Goal: Book appointment/travel/reservation

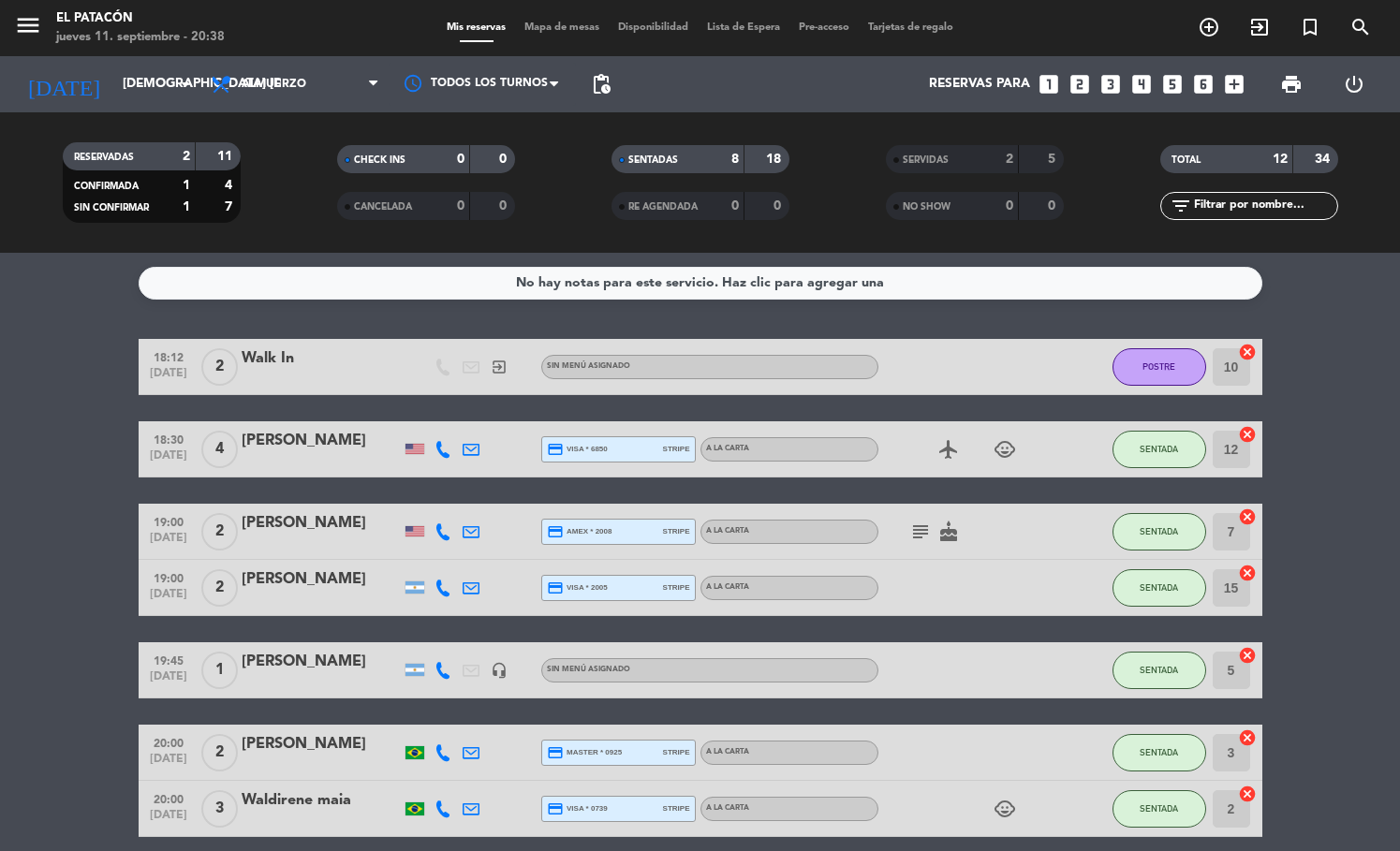
scroll to position [216, 0]
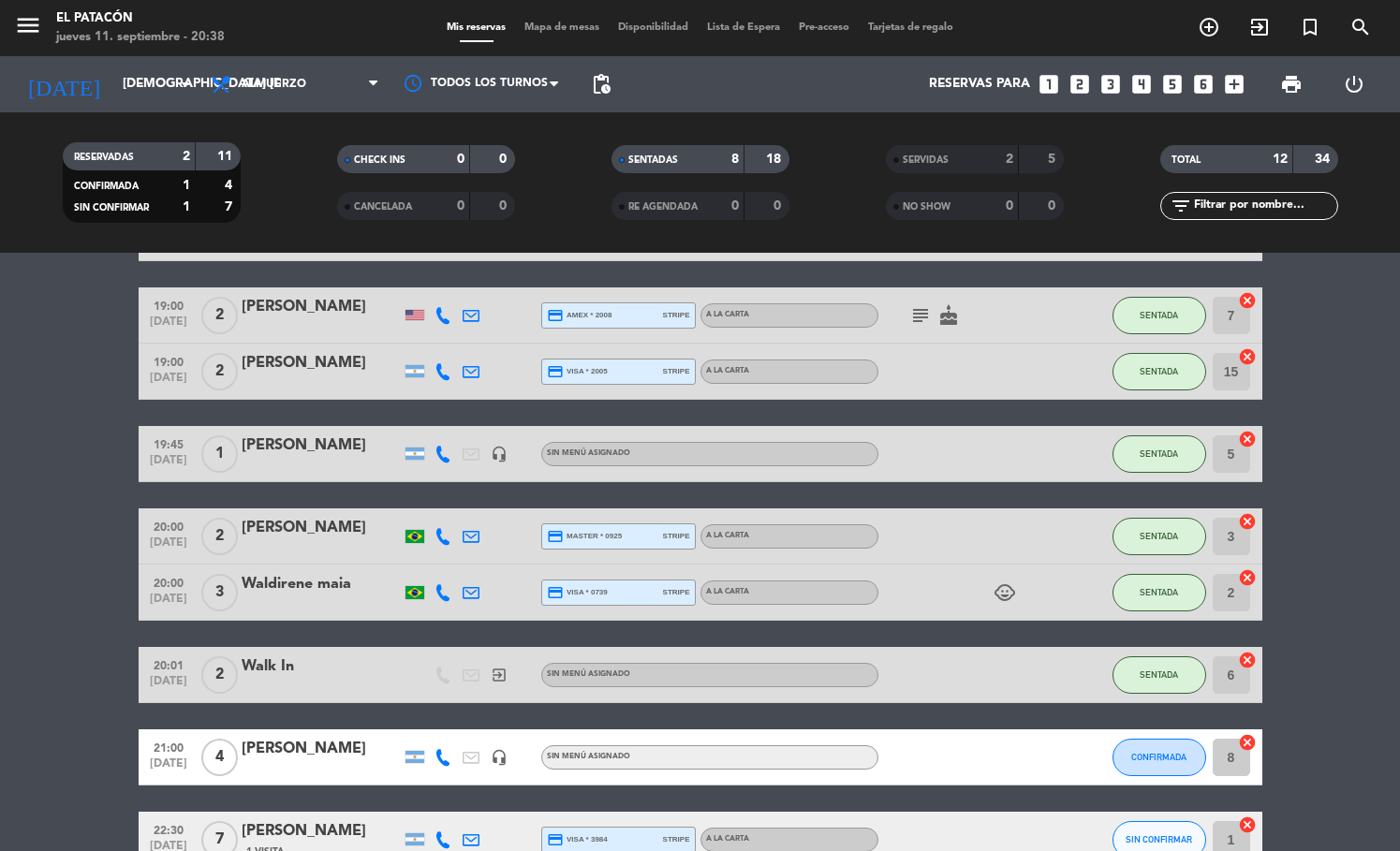
click at [1076, 85] on icon "looks_two" at bounding box center [1080, 85] width 24 height 24
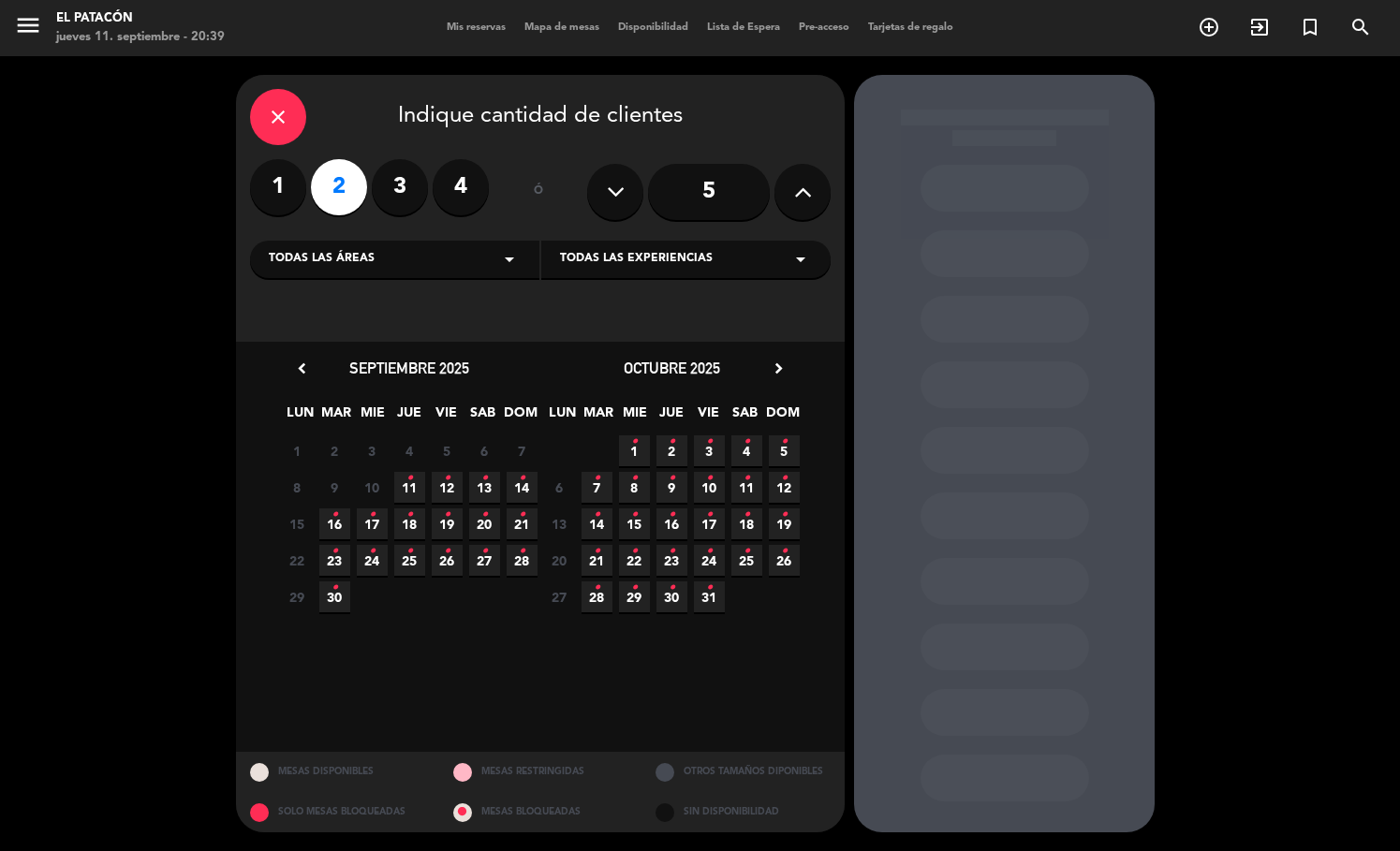
click at [414, 478] on span "11 •" at bounding box center [410, 487] width 31 height 31
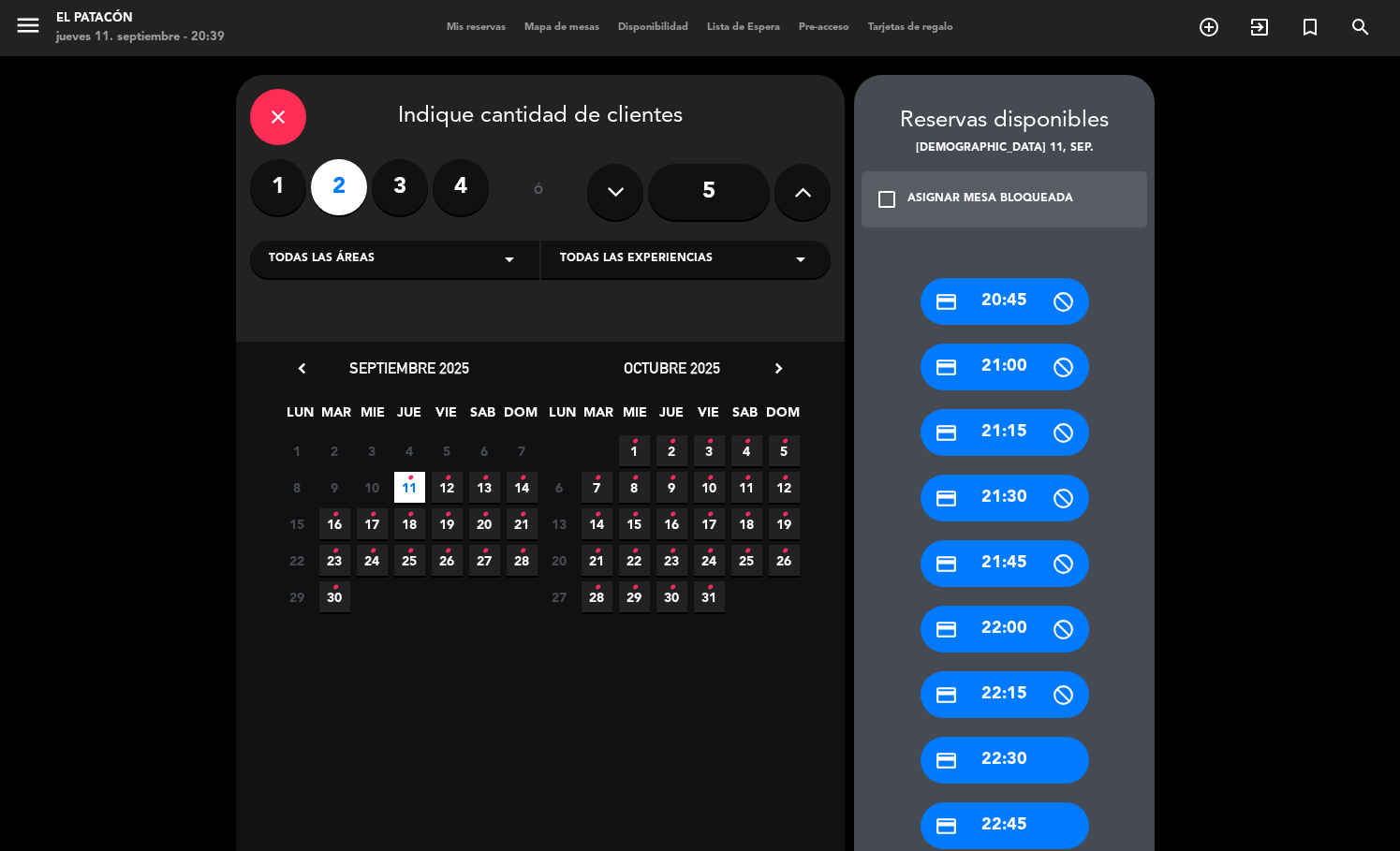
click at [1035, 362] on div "credit_card 21:00" at bounding box center [1004, 367] width 168 height 47
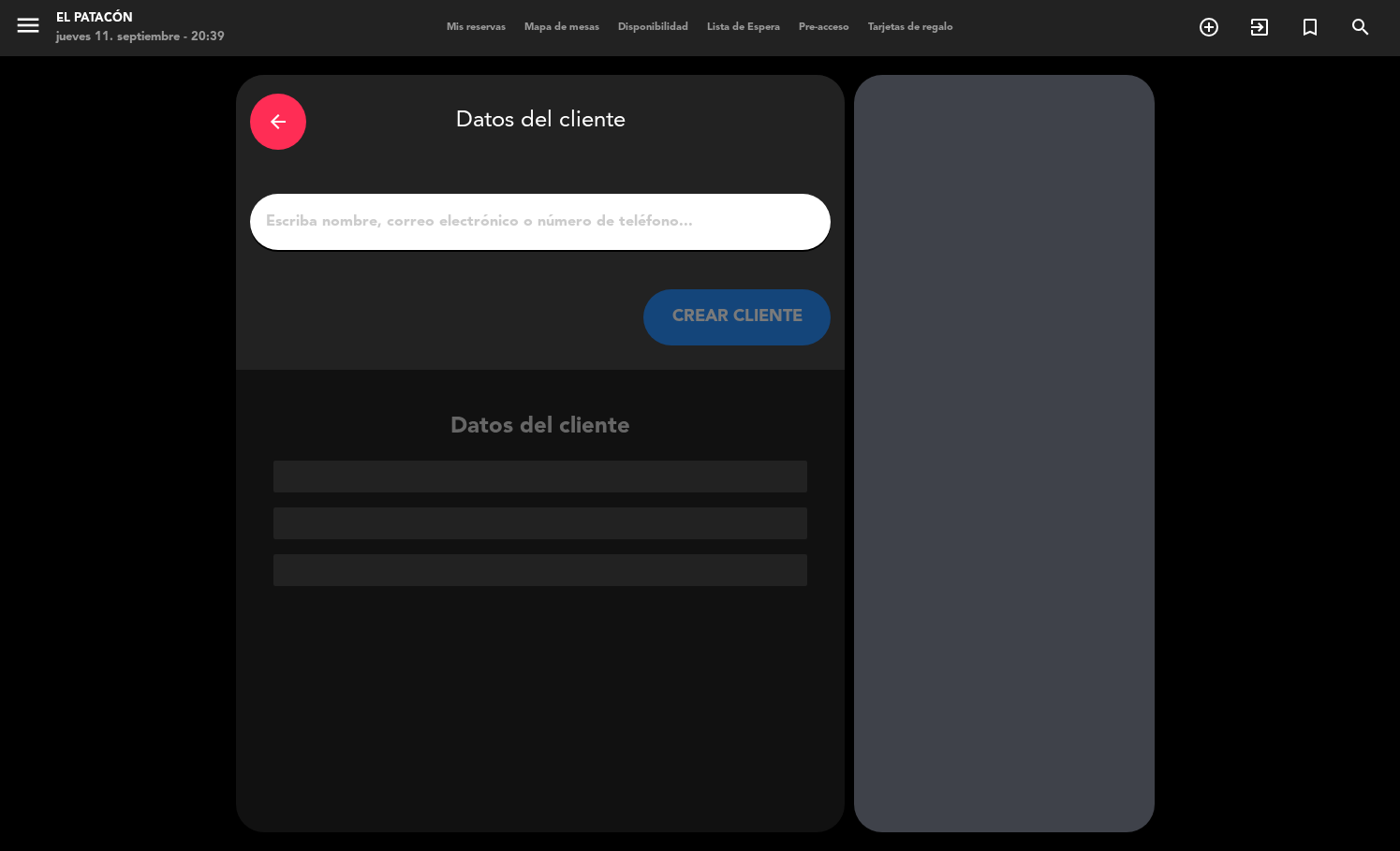
click at [667, 229] on input "1" at bounding box center [540, 222] width 552 height 26
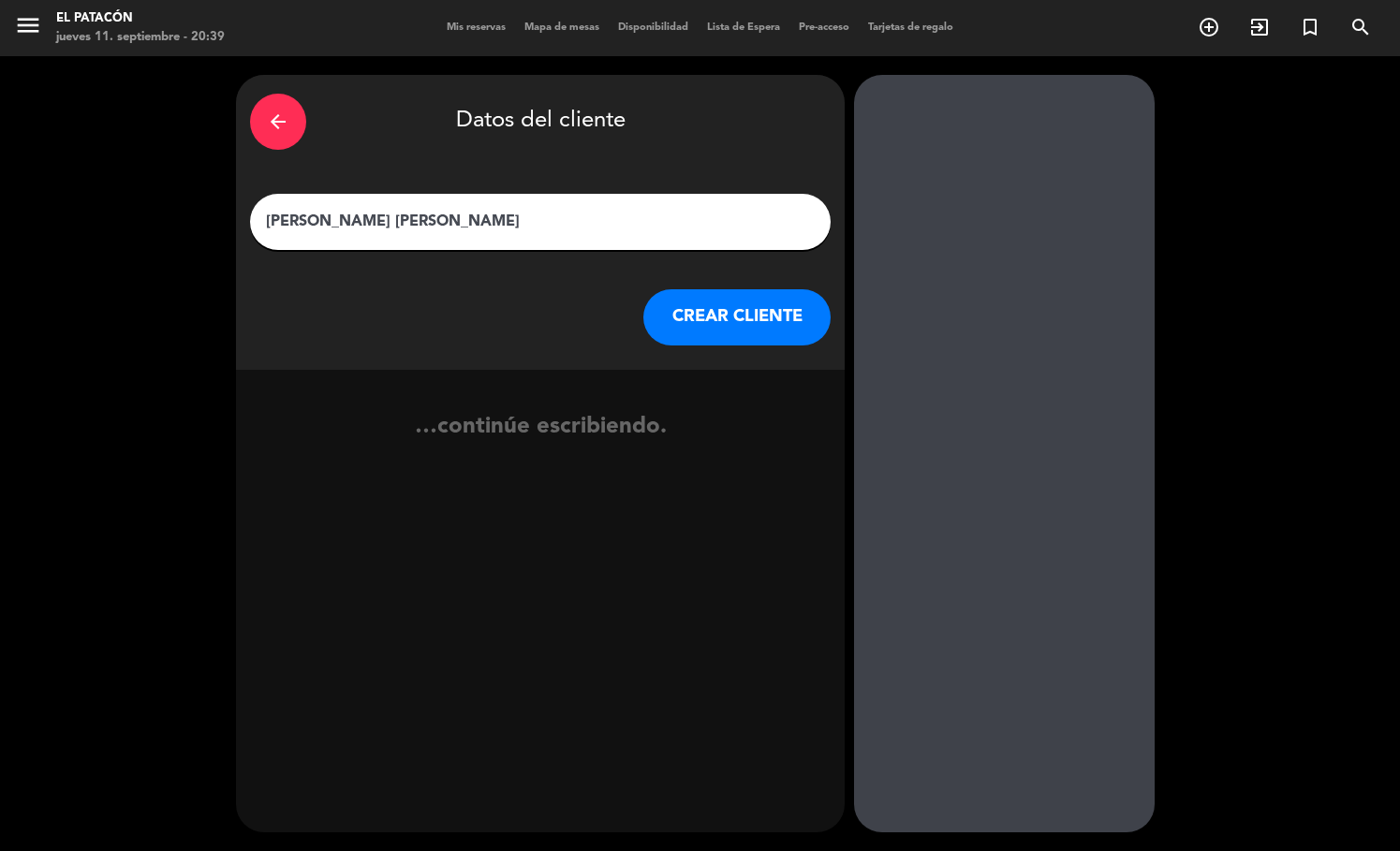
type input "[PERSON_NAME] [PERSON_NAME]"
click at [739, 301] on button "CREAR CLIENTE" at bounding box center [737, 317] width 187 height 56
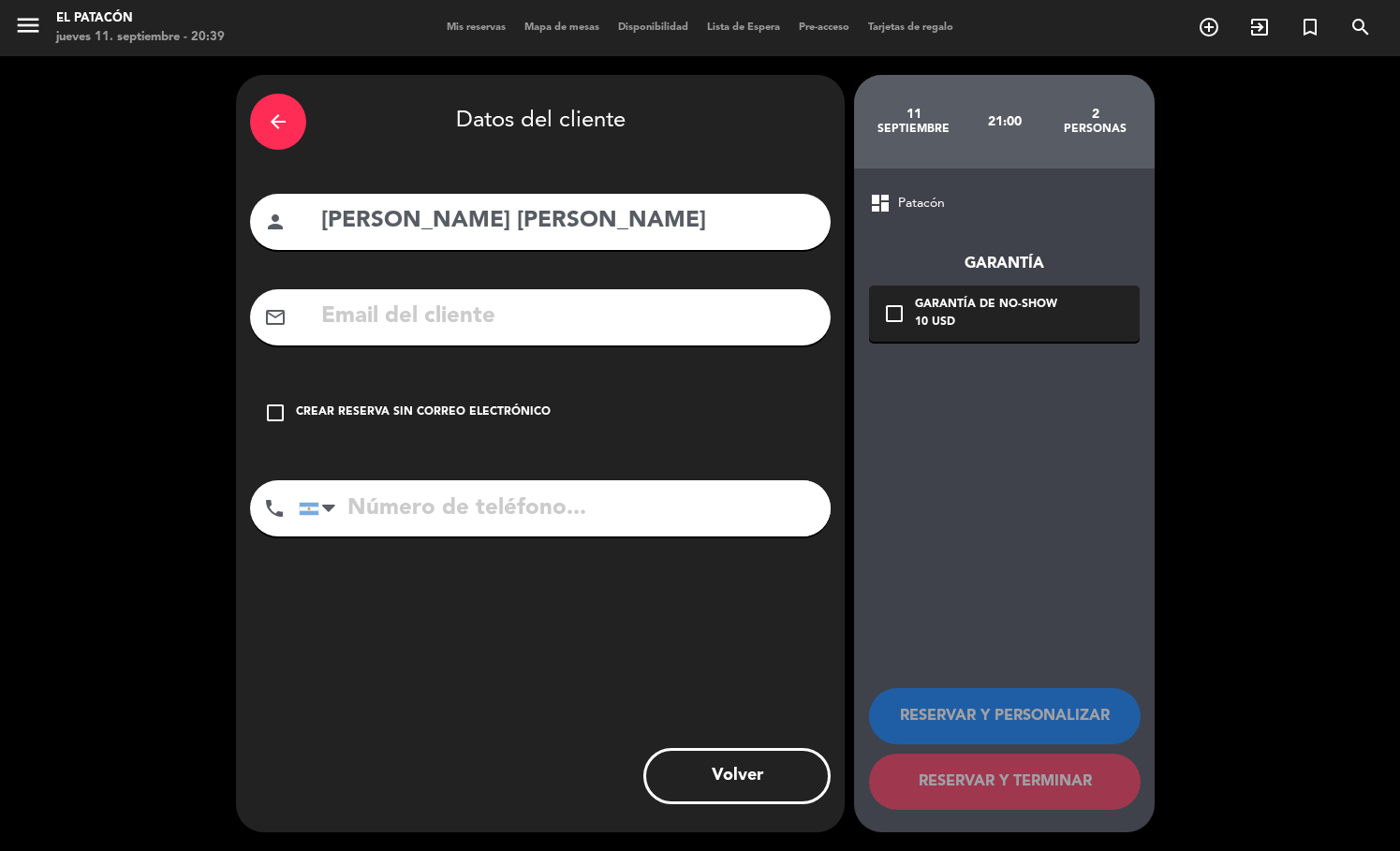
click at [500, 405] on div "Crear reserva sin correo electrónico" at bounding box center [423, 413] width 255 height 19
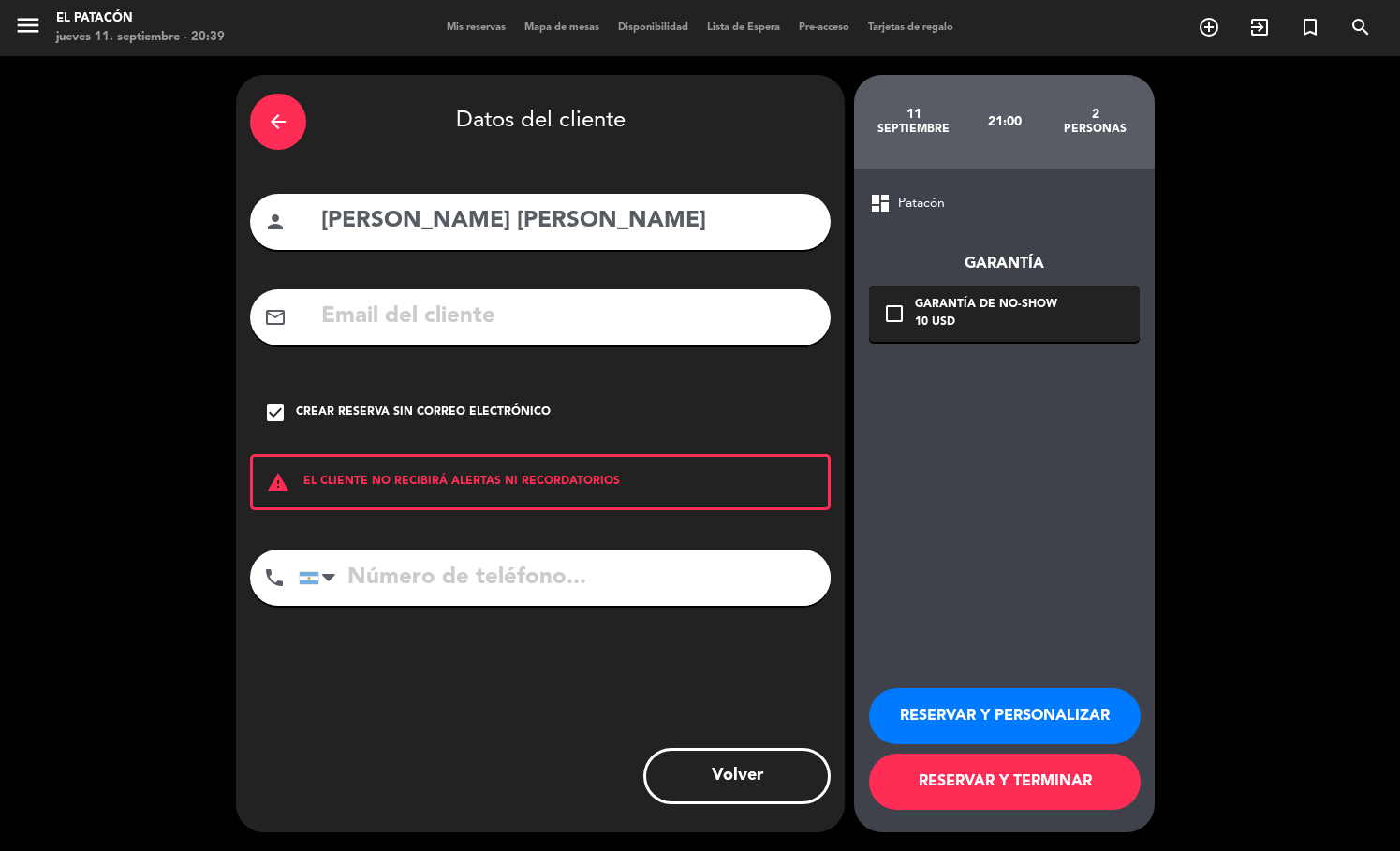
click at [965, 787] on button "RESERVAR Y TERMINAR" at bounding box center [1004, 781] width 272 height 56
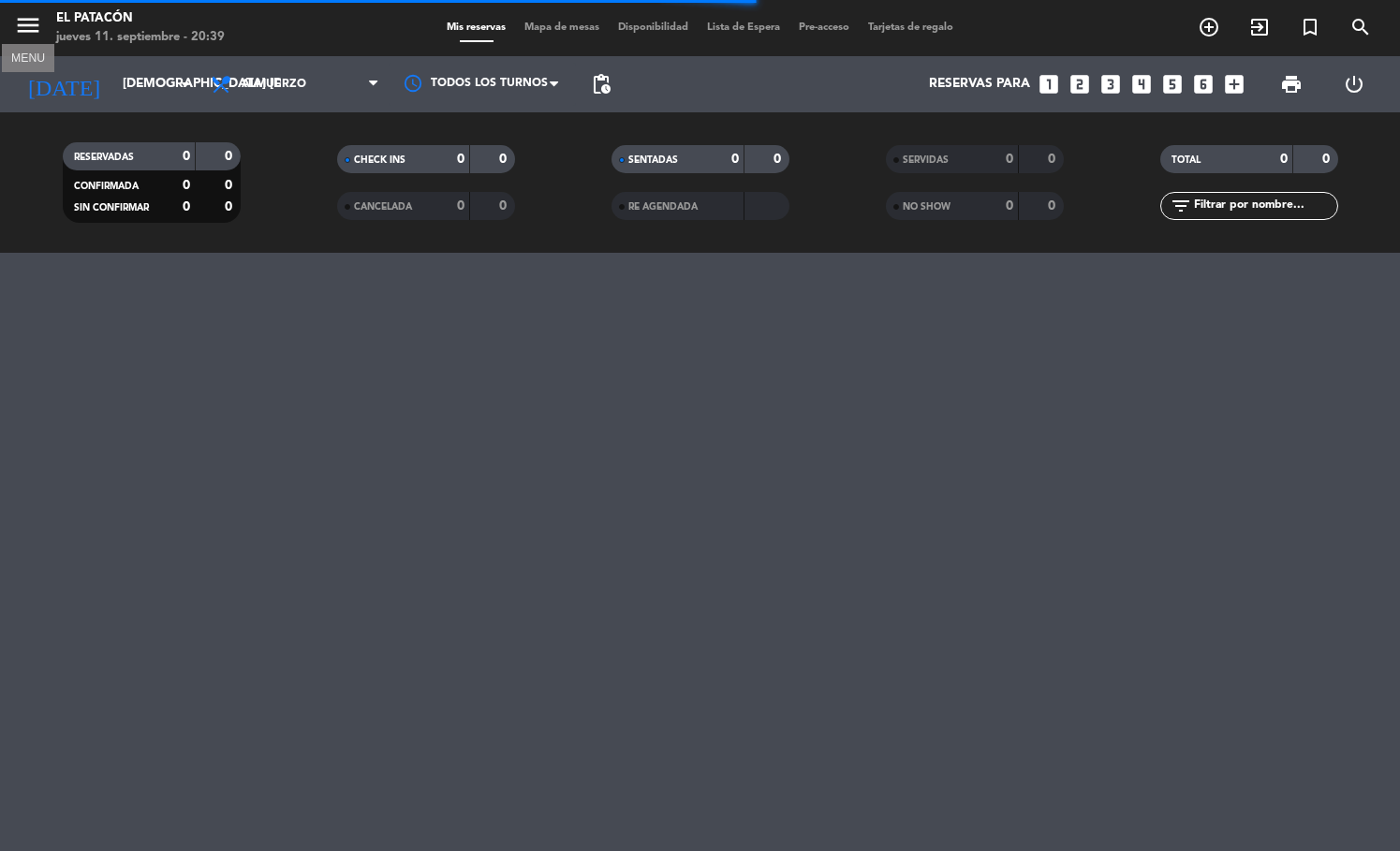
click at [23, 27] on icon "menu" at bounding box center [28, 25] width 28 height 28
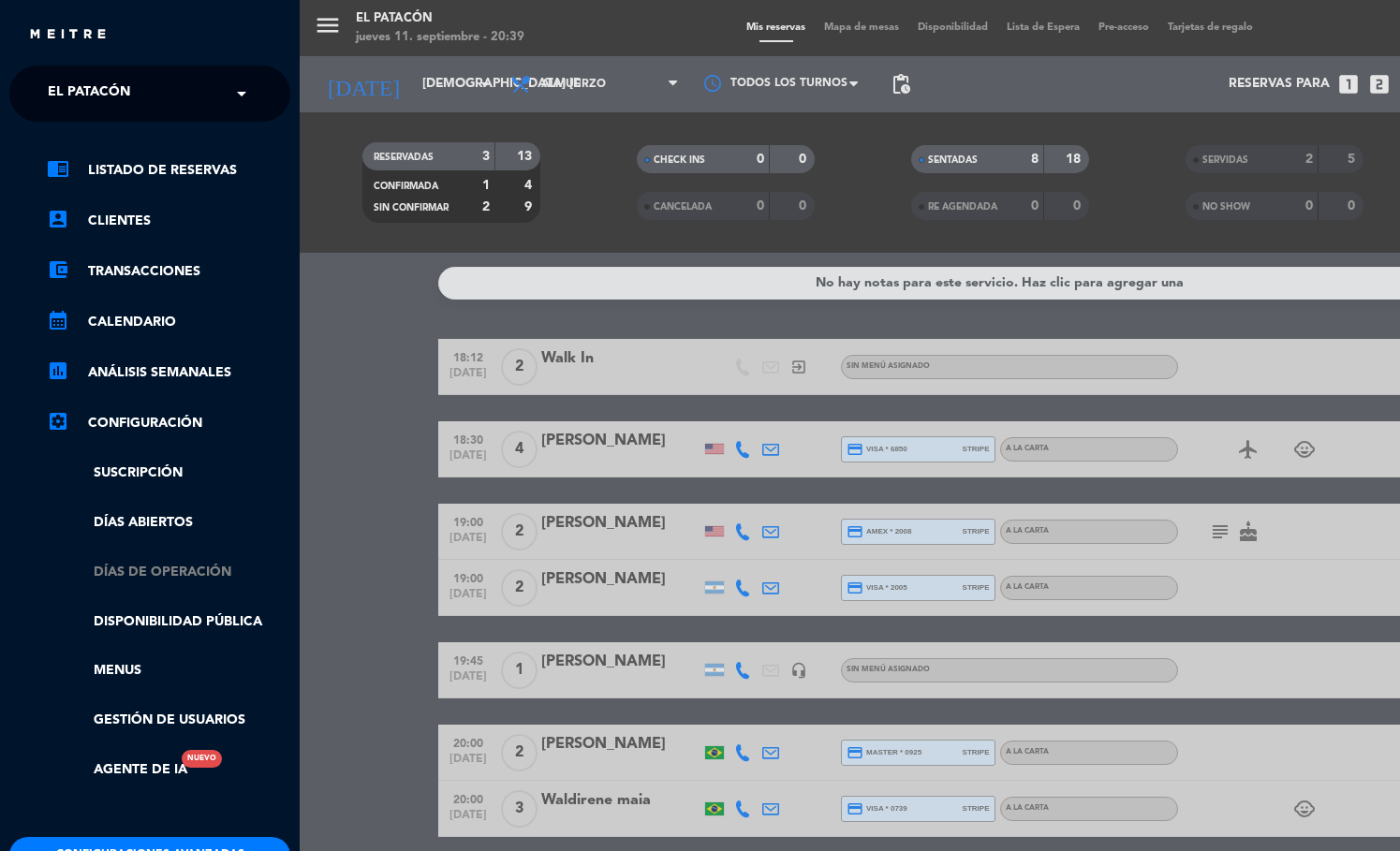
click at [193, 576] on link "Días de Operación" at bounding box center [168, 572] width 243 height 22
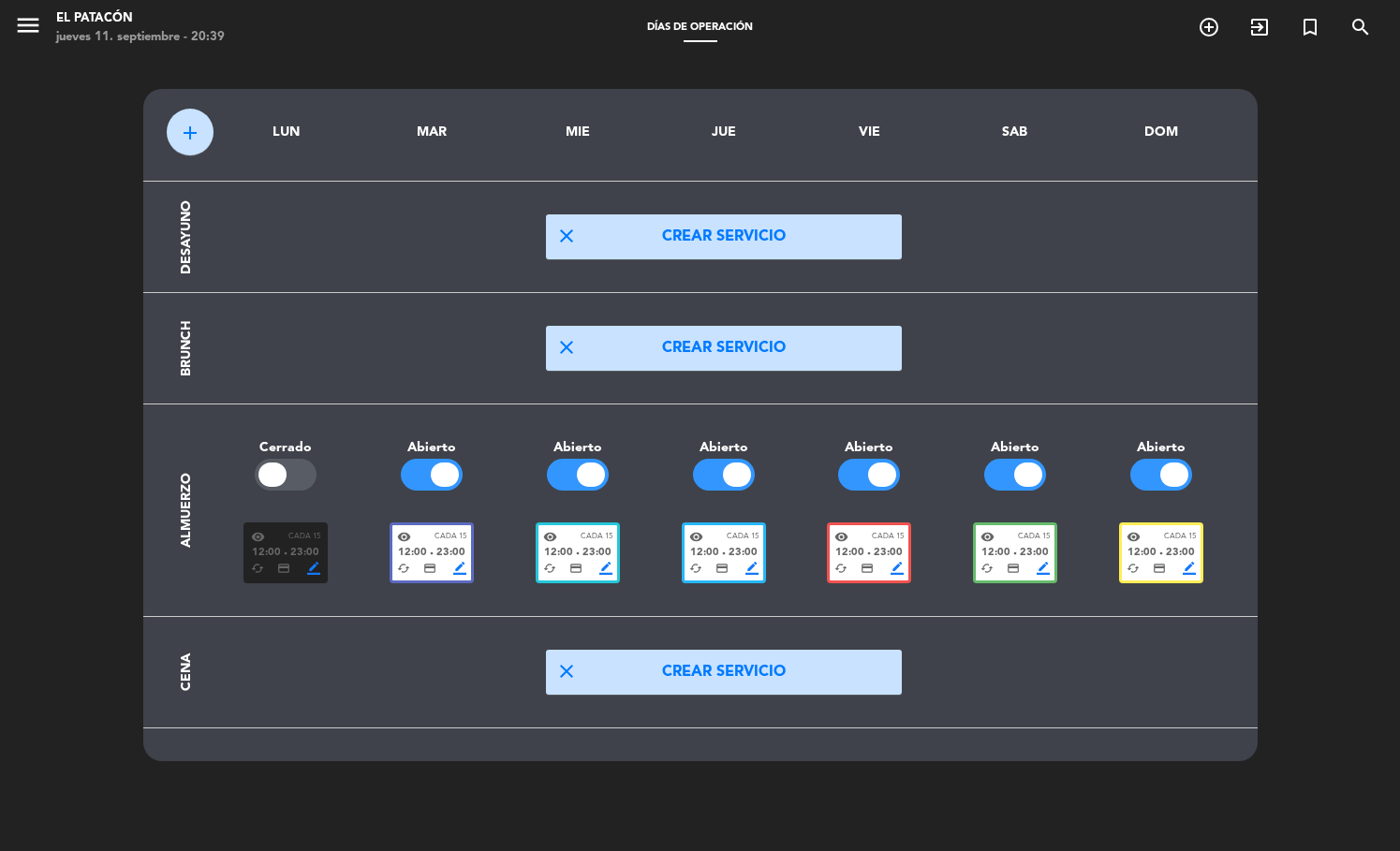
click at [741, 530] on div "visibility Cada 15" at bounding box center [724, 536] width 70 height 14
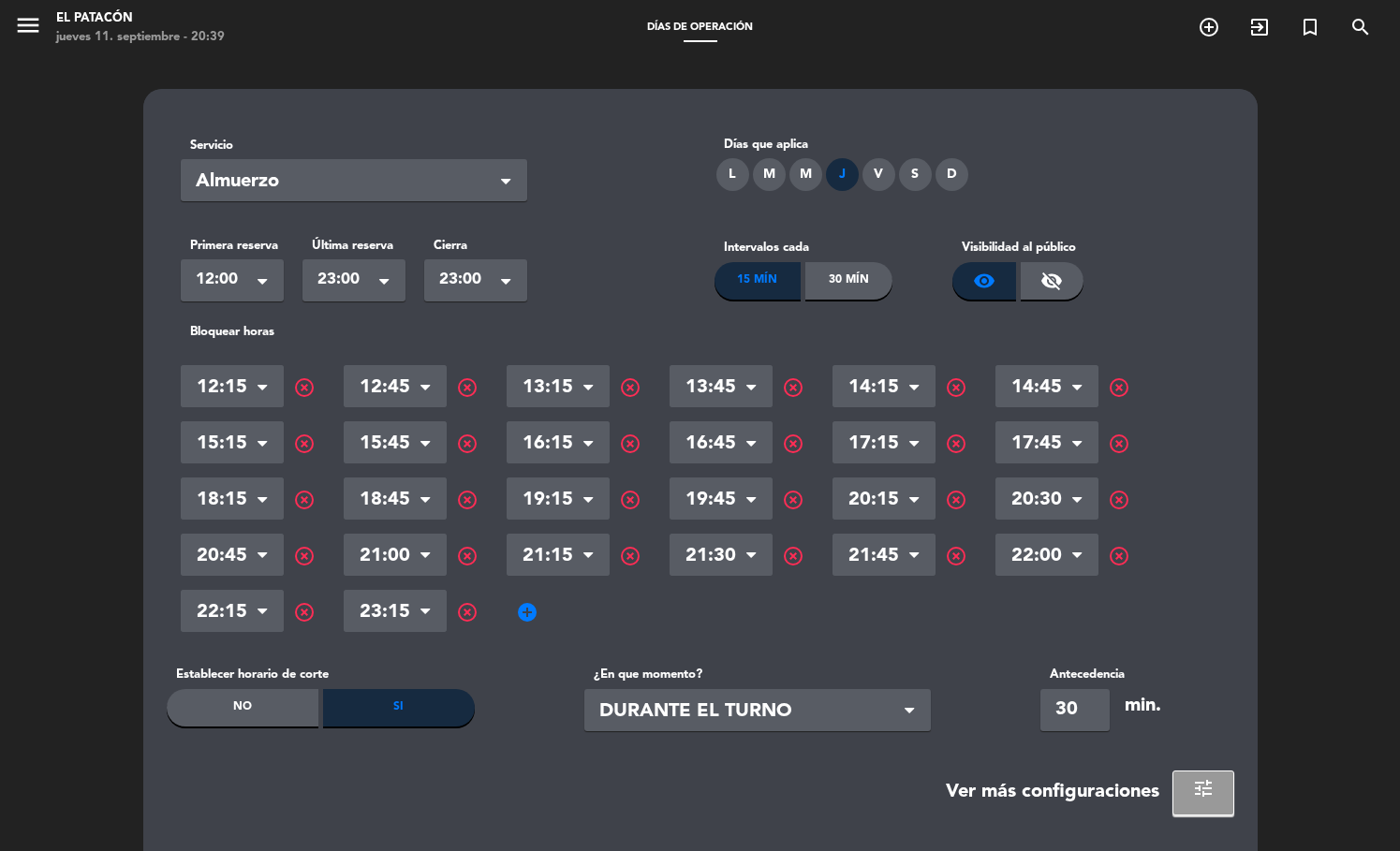
click at [798, 548] on span "highlight_off" at bounding box center [793, 556] width 23 height 23
click at [961, 549] on span "highlight_off" at bounding box center [957, 556] width 23 height 23
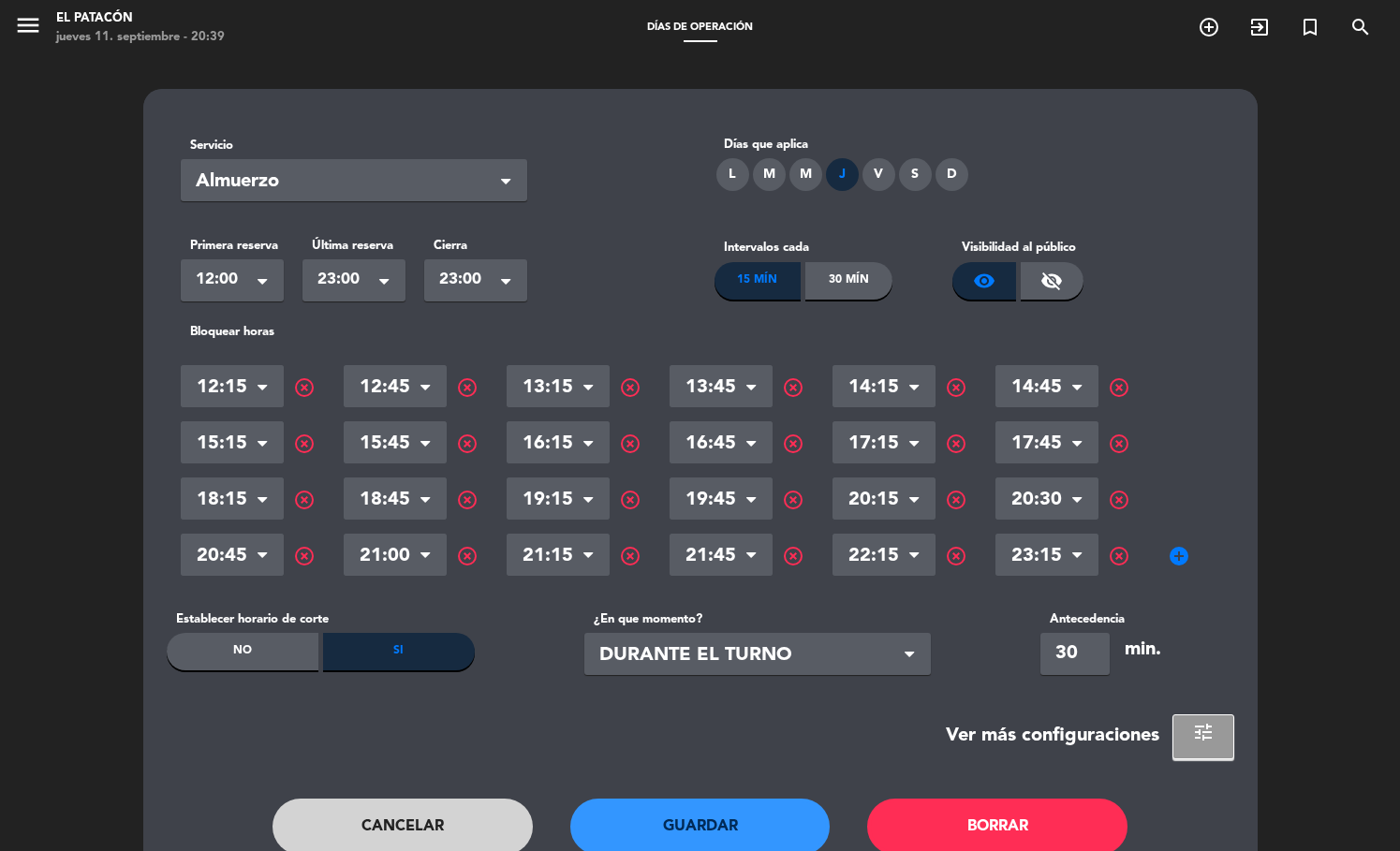
click at [470, 551] on span "highlight_off" at bounding box center [467, 556] width 23 height 23
click at [1112, 489] on span "highlight_off" at bounding box center [1119, 500] width 23 height 23
click at [666, 831] on button "Guardar" at bounding box center [700, 827] width 260 height 56
